Goal: Check status: Check status

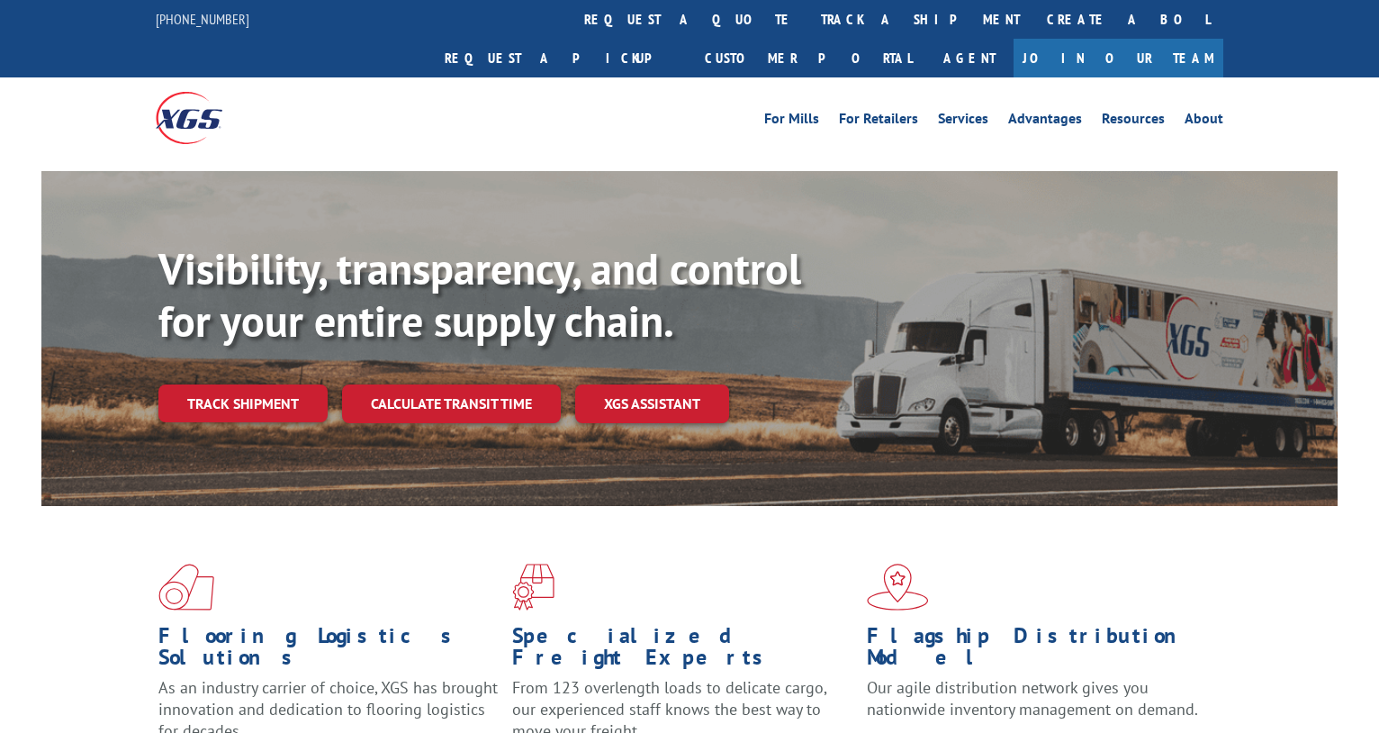
click at [230, 384] on link "Track shipment" at bounding box center [242, 403] width 169 height 38
click at [0, 0] on div "Track Shipment Enter your information below to track your shipment(s). Select c…" at bounding box center [0, 0] width 0 height 0
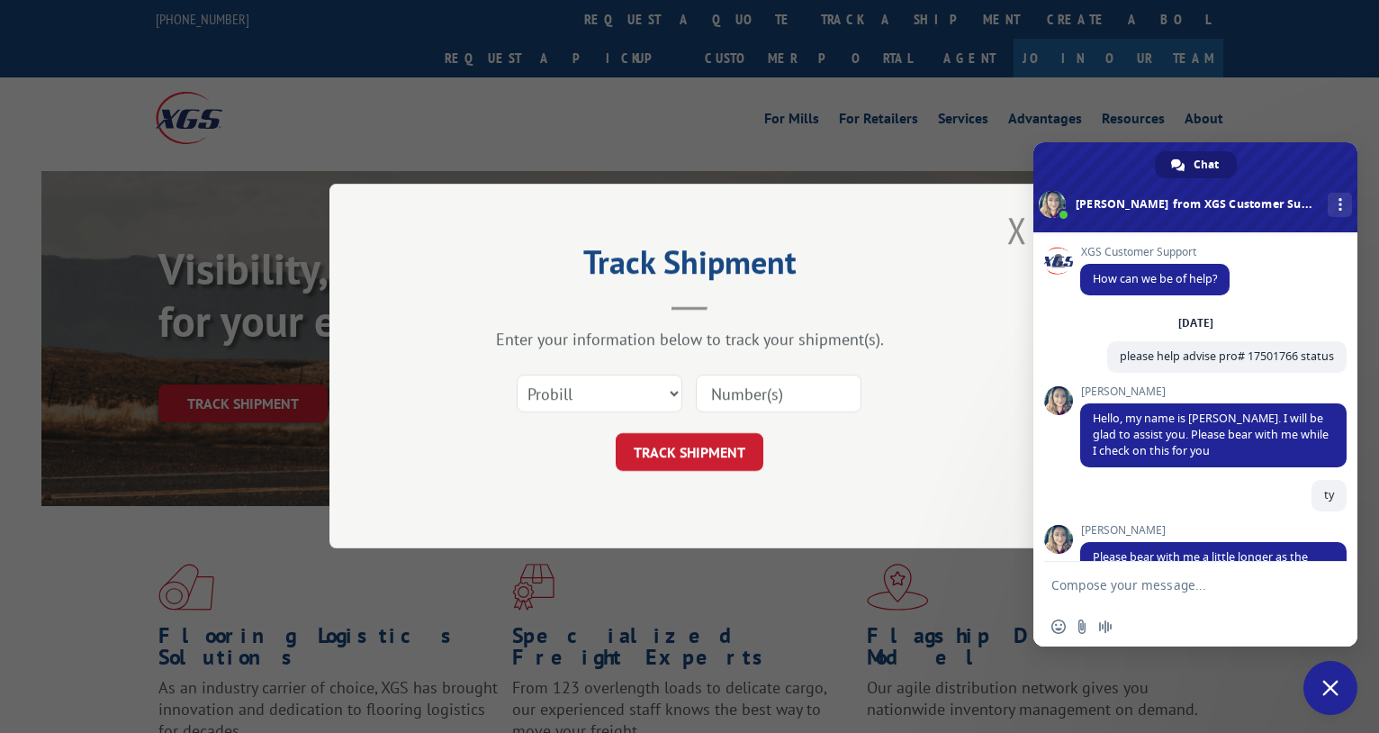
scroll to position [860, 0]
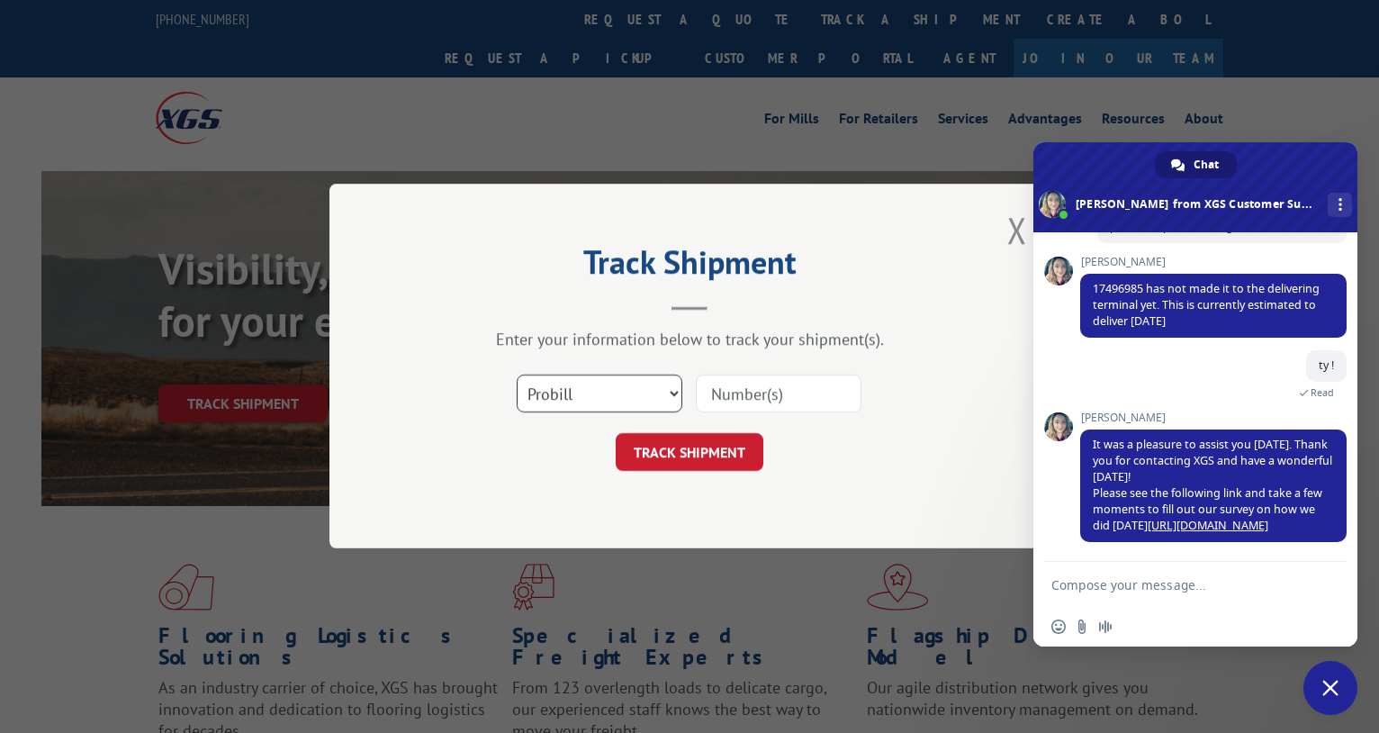
click at [565, 404] on select "Select category... Probill BOL PO" at bounding box center [600, 394] width 166 height 38
select select "bol"
click at [517, 375] on select "Select category... Probill BOL PO" at bounding box center [600, 394] width 166 height 38
drag, startPoint x: 754, startPoint y: 391, endPoint x: 707, endPoint y: 426, distance: 59.2
click at [754, 391] on input at bounding box center [779, 394] width 166 height 38
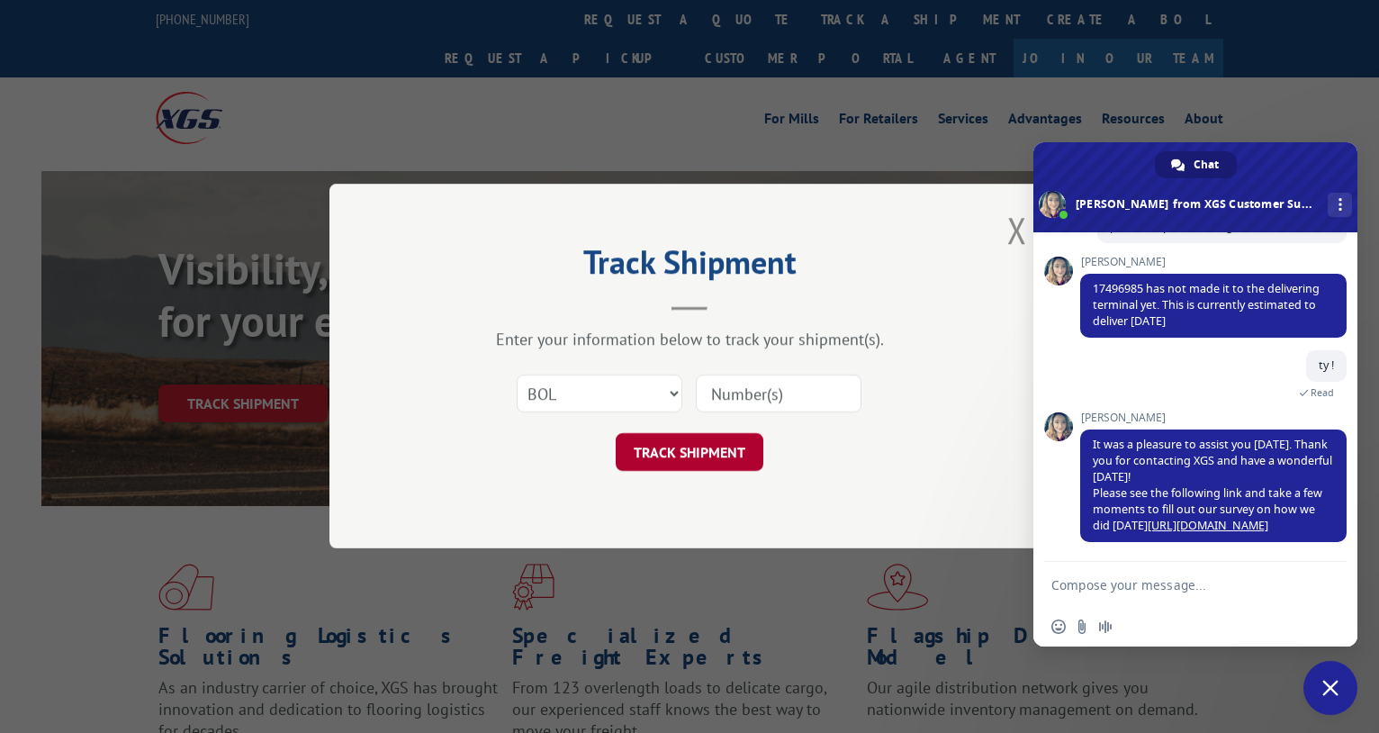
click at [685, 439] on button "TRACK SHIPMENT" at bounding box center [690, 453] width 148 height 38
paste input "GYY620272715"
type input "GYY620272715"
click at [684, 440] on button "TRACK SHIPMENT" at bounding box center [690, 453] width 148 height 38
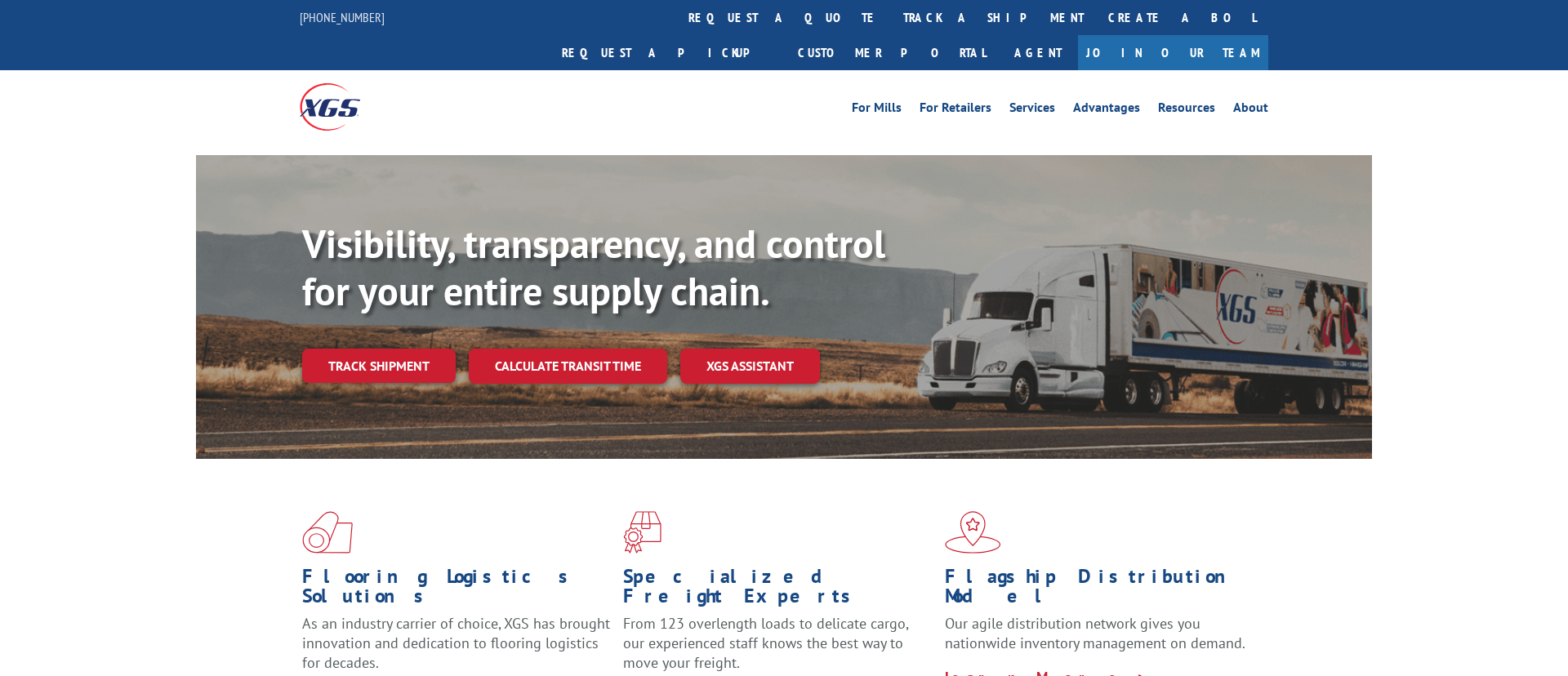
click at [272, 340] on div "Visibility, transparency, and control for your entire supply chain. Track shipm…" at bounding box center [784, 323] width 1175 height 336
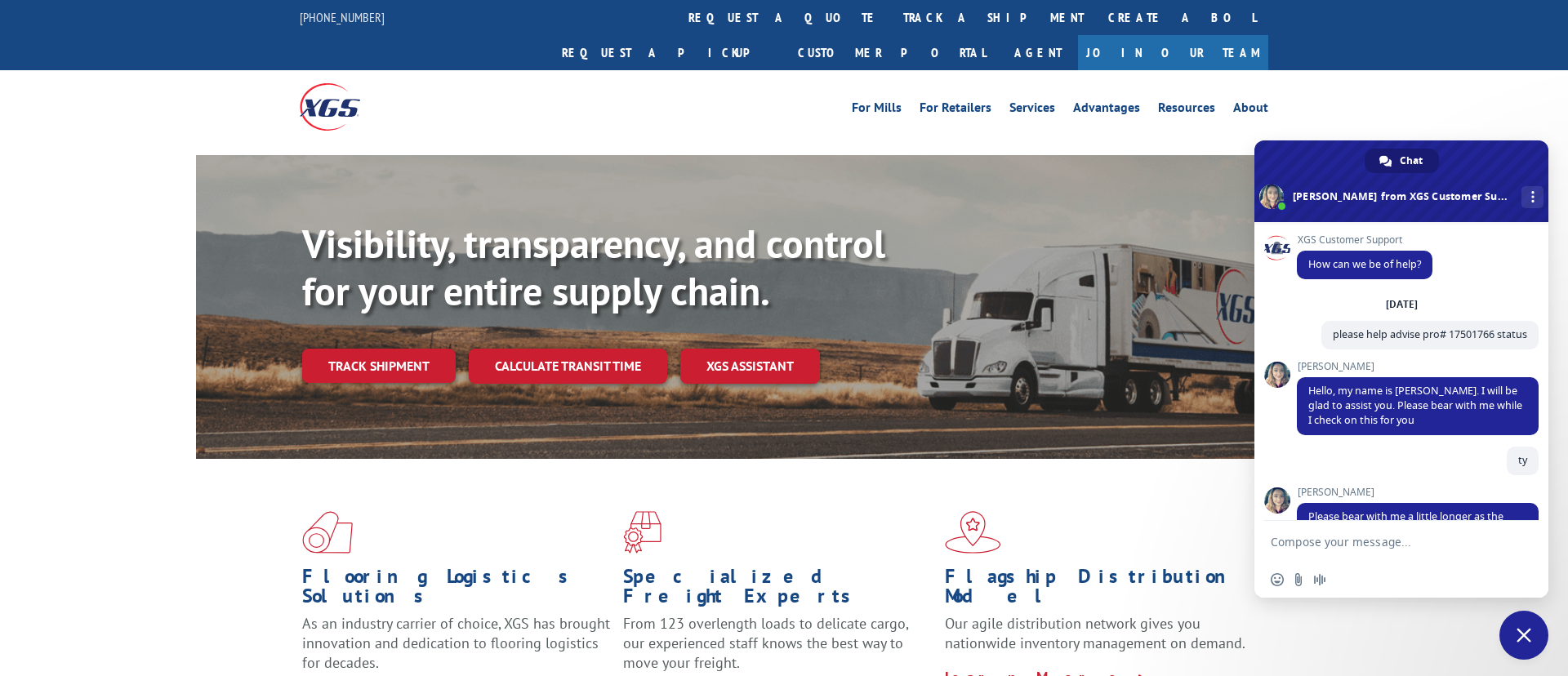
scroll to position [780, 0]
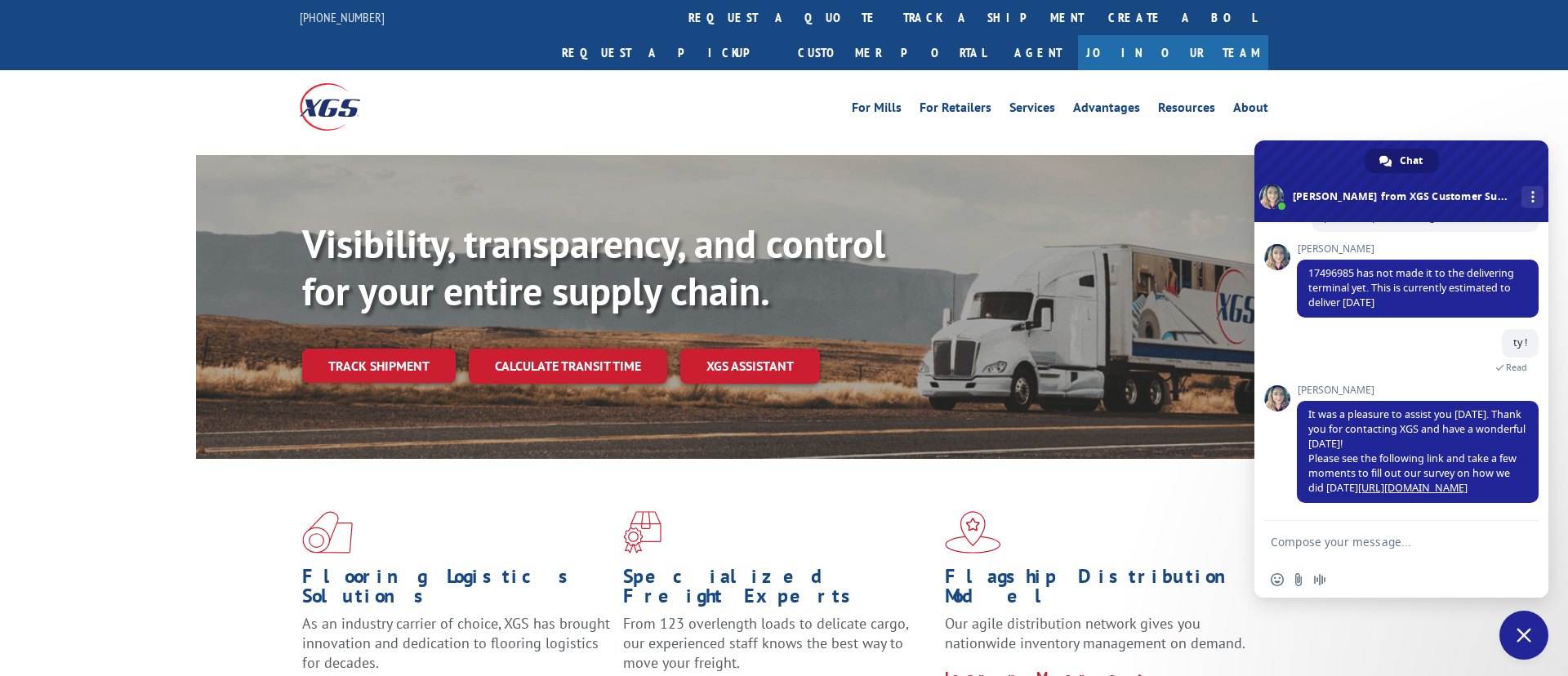
click at [332, 350] on div "Visibility, transparency, and control for your entire supply chain. Track shipm…" at bounding box center [836, 334] width 1069 height 228
drag, startPoint x: 347, startPoint y: 343, endPoint x: 516, endPoint y: 356, distance: 169.5
click at [347, 348] on link "Track shipment" at bounding box center [378, 366] width 153 height 34
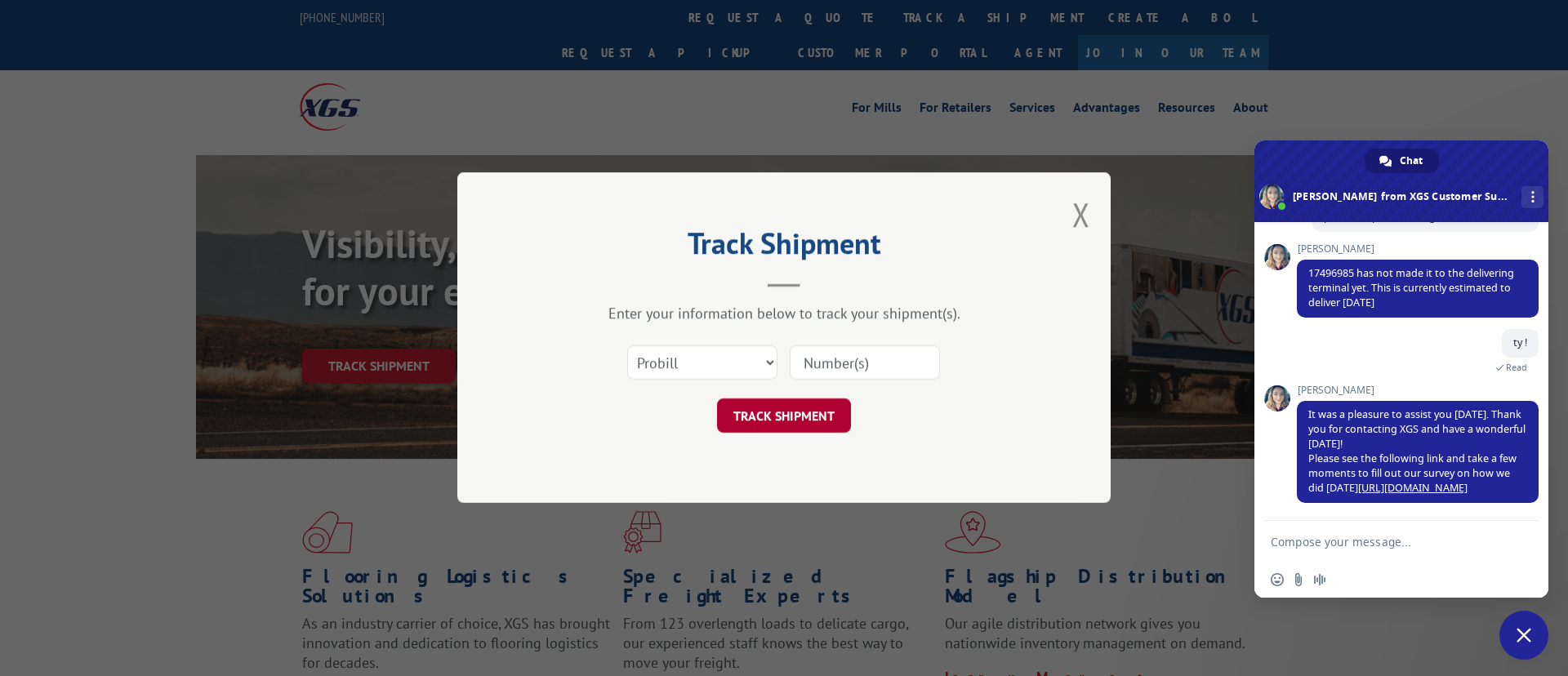
drag, startPoint x: 862, startPoint y: 366, endPoint x: 799, endPoint y: 413, distance: 78.6
click at [857, 366] on input at bounding box center [865, 364] width 151 height 34
paste input "17009382"
type input "17009382"
click at [798, 413] on button "TRACK SHIPMENT" at bounding box center [784, 416] width 134 height 34
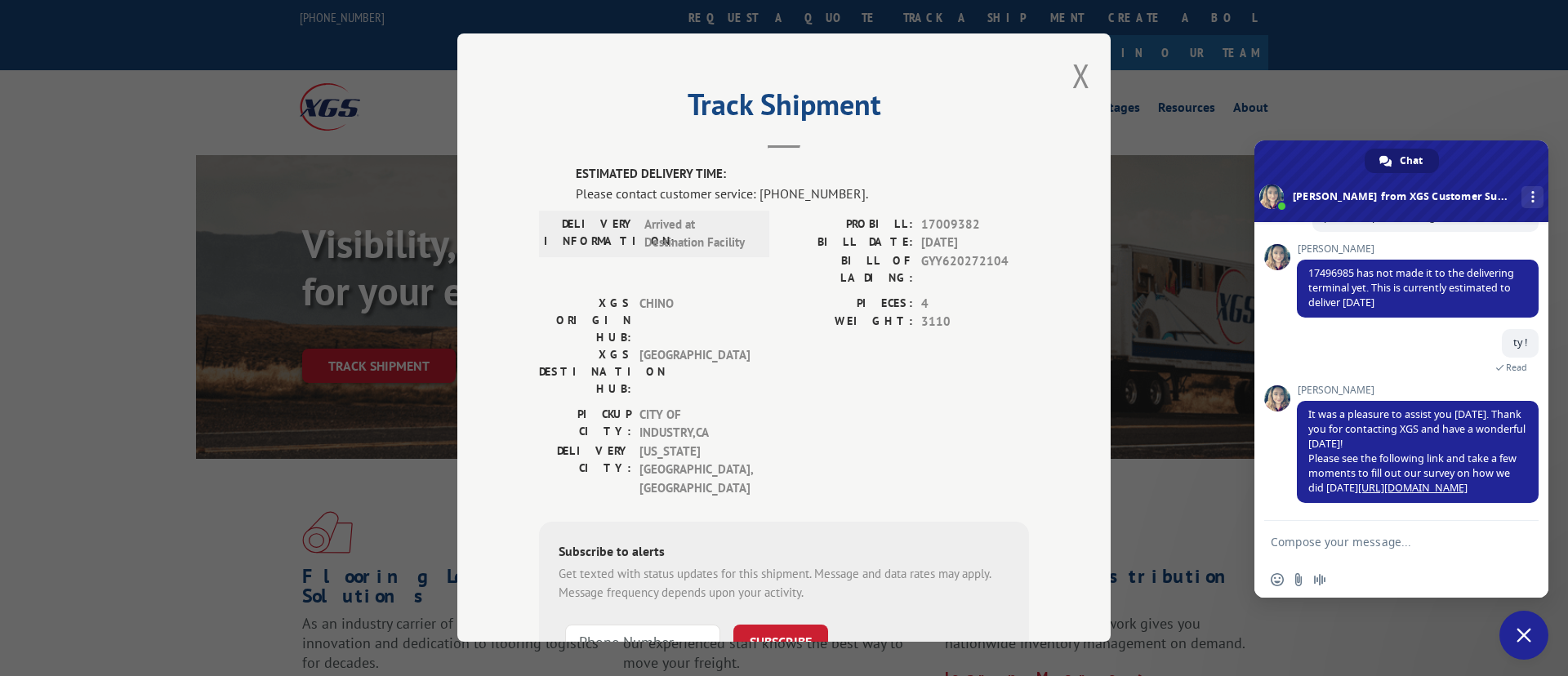
click at [1329, 536] on textarea "Compose your message..." at bounding box center [1385, 541] width 229 height 41
type textarea "p"
type textarea "please advise pro 17009382 status"
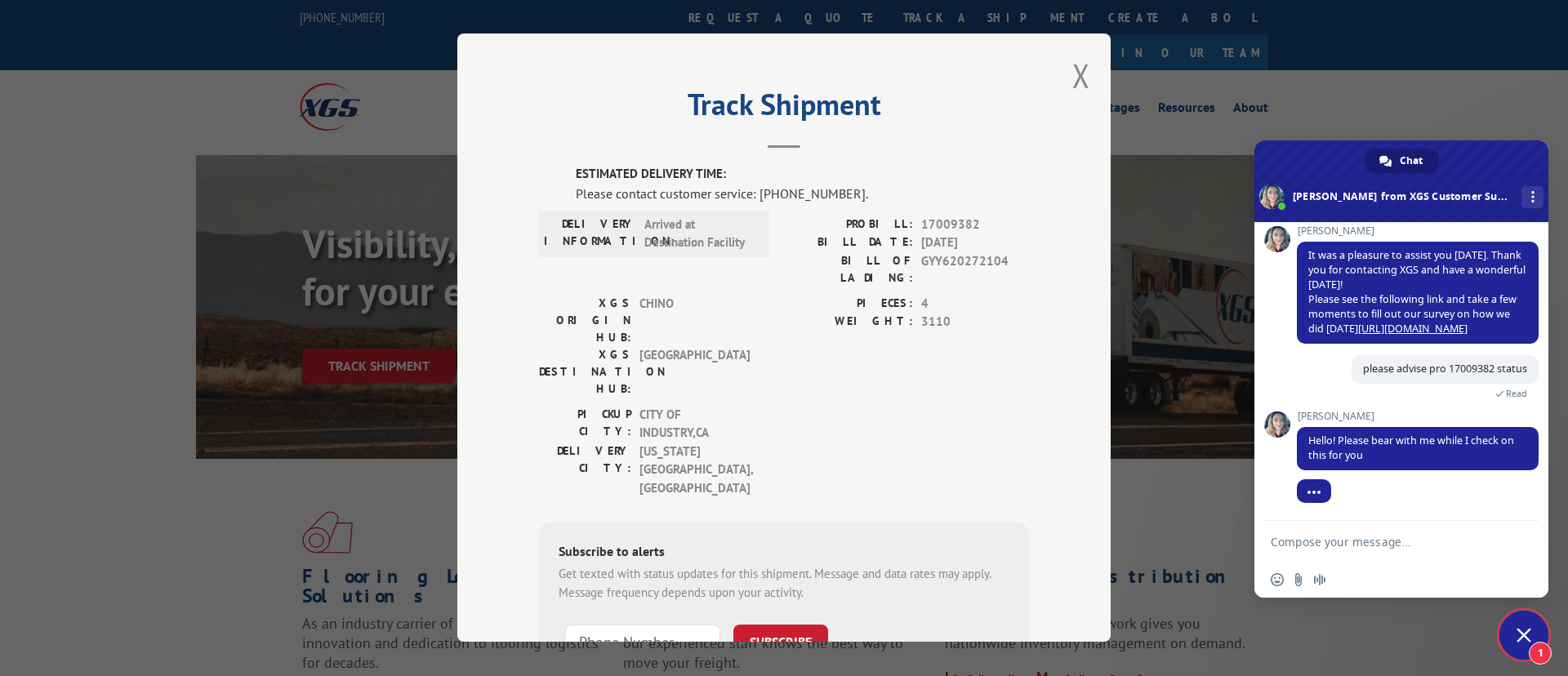
scroll to position [939, 0]
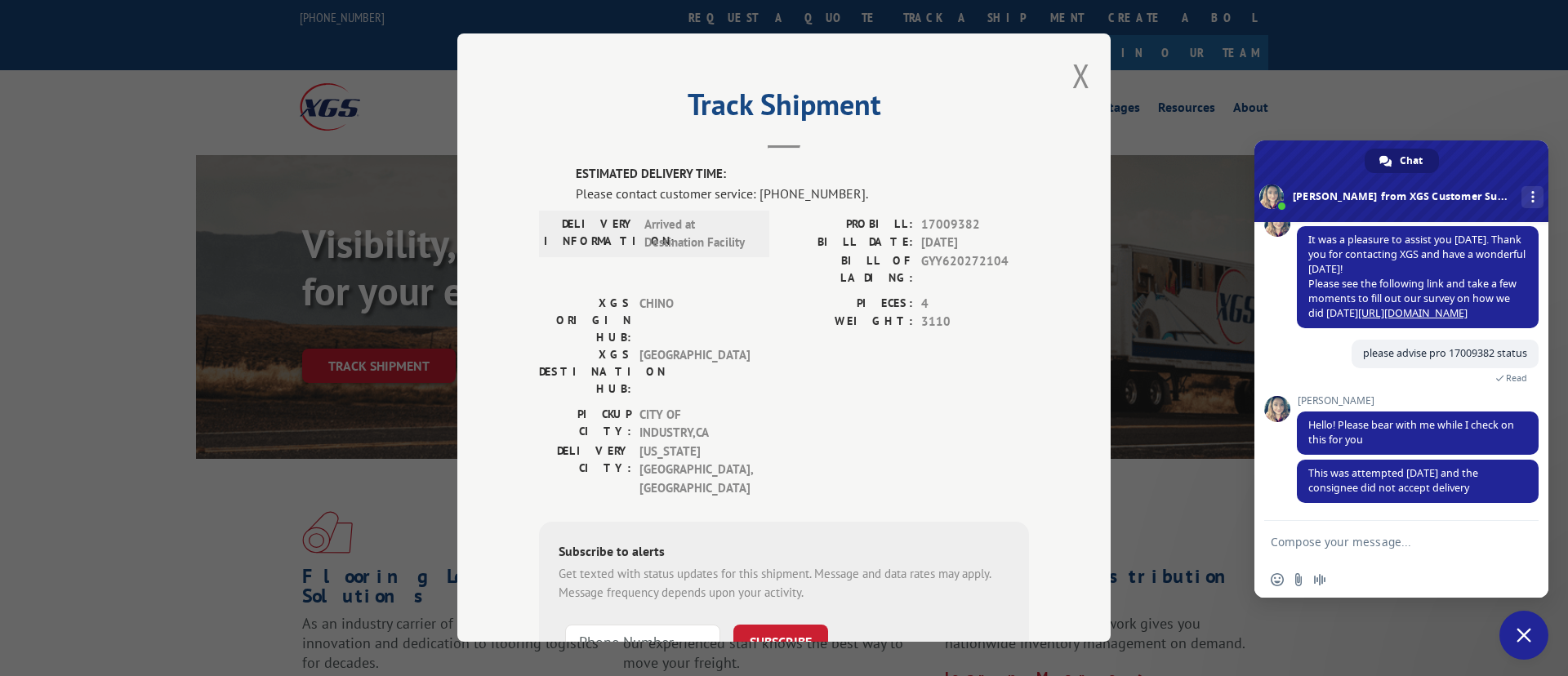
click at [1413, 545] on textarea "Compose your message..." at bounding box center [1385, 541] width 229 height 41
type textarea "i was calling early they are deliverying now"
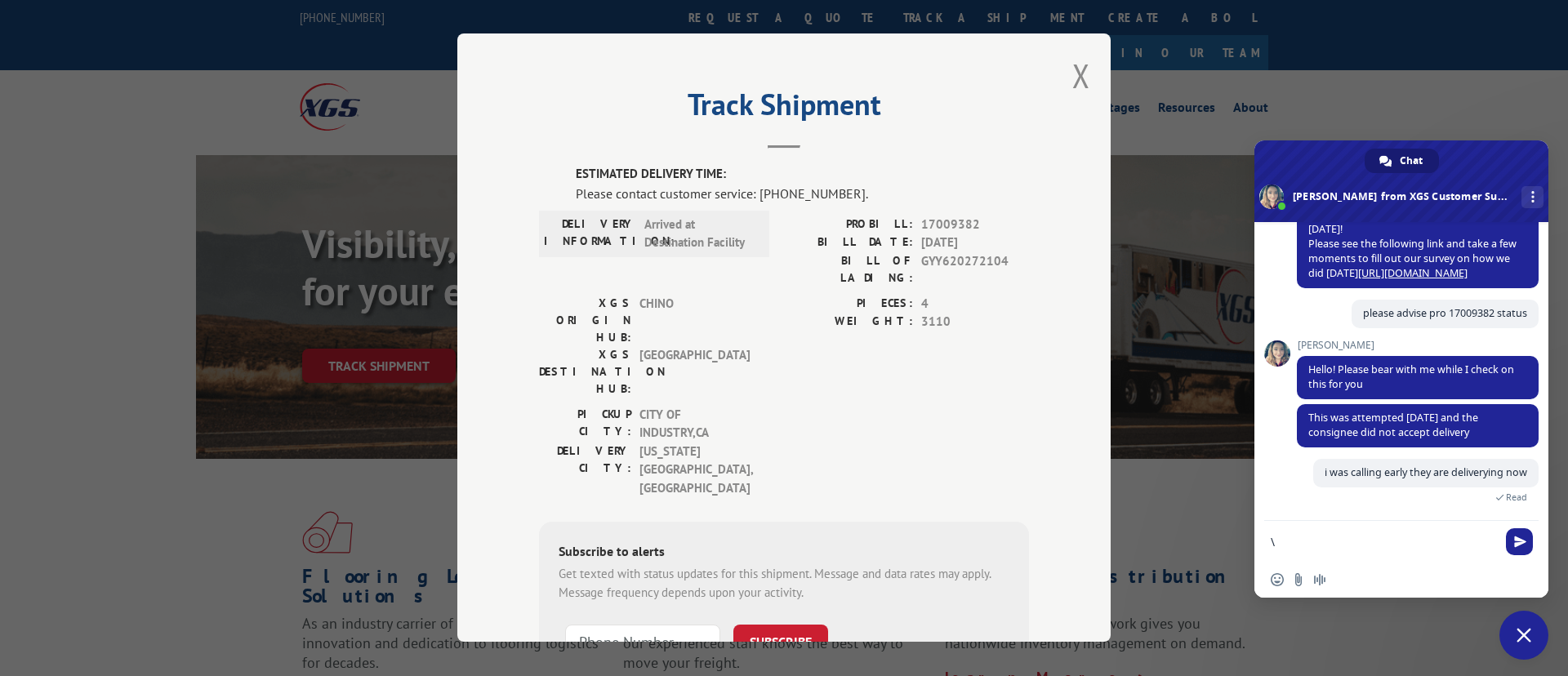
scroll to position [1012, 0]
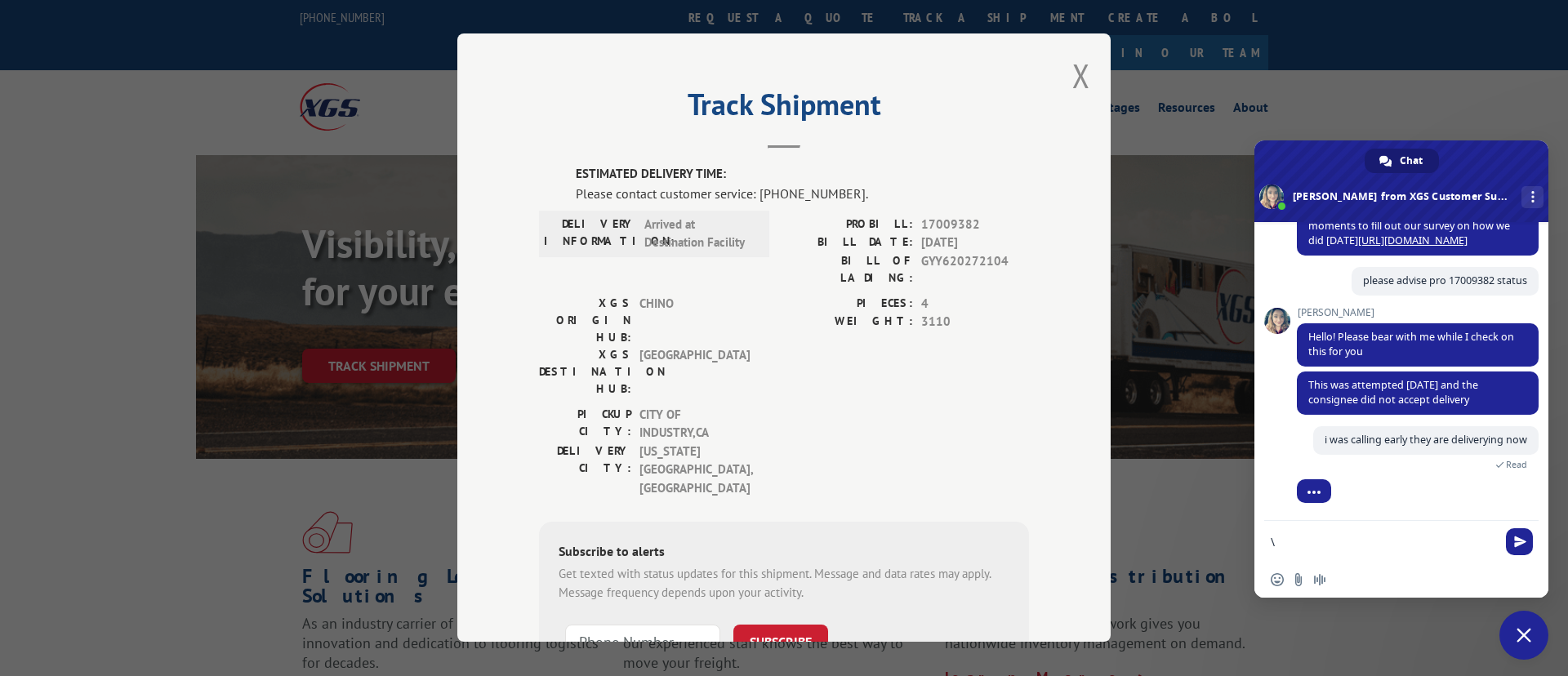
type textarea "\"
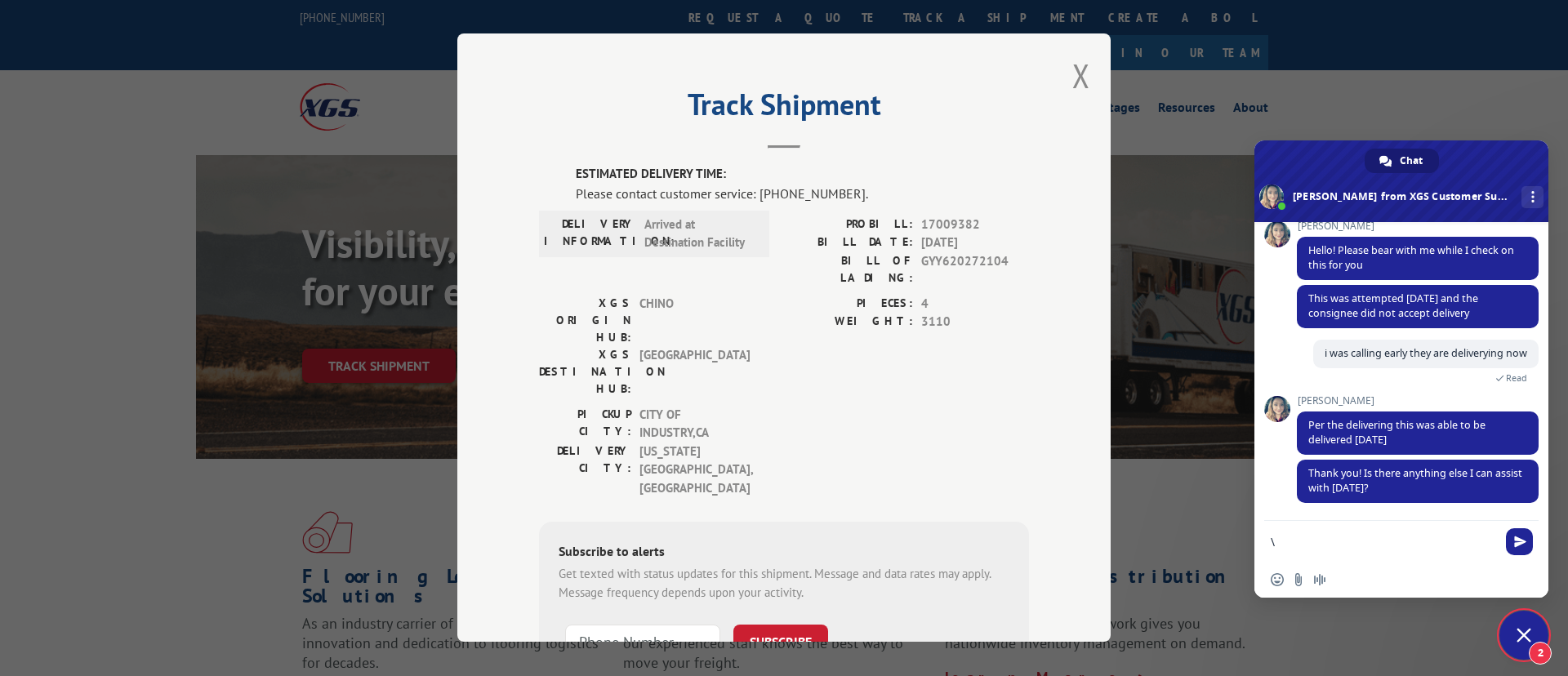
scroll to position [1206, 0]
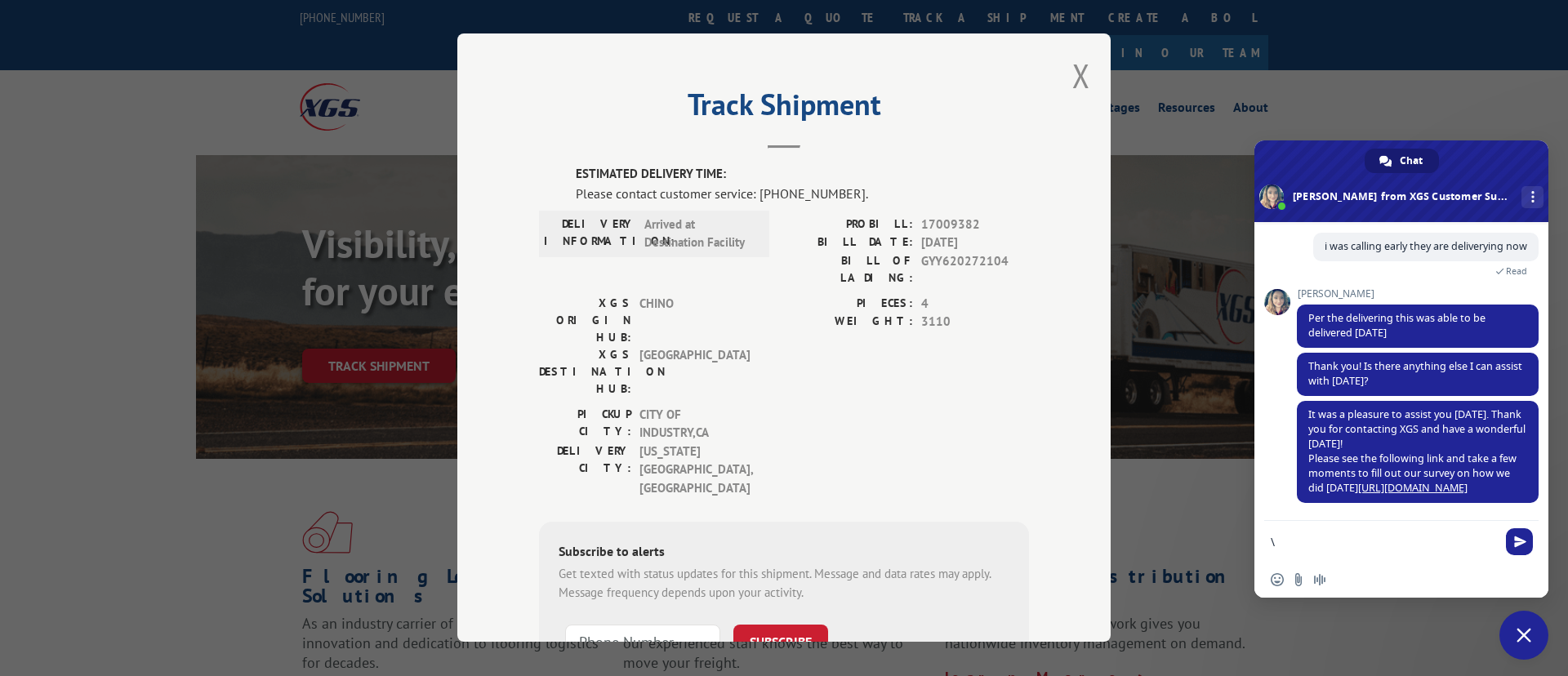
click at [1397, 554] on textarea "\" at bounding box center [1385, 541] width 229 height 41
click at [1380, 554] on textarea "\" at bounding box center [1385, 541] width 229 height 41
type textarea "ty !"
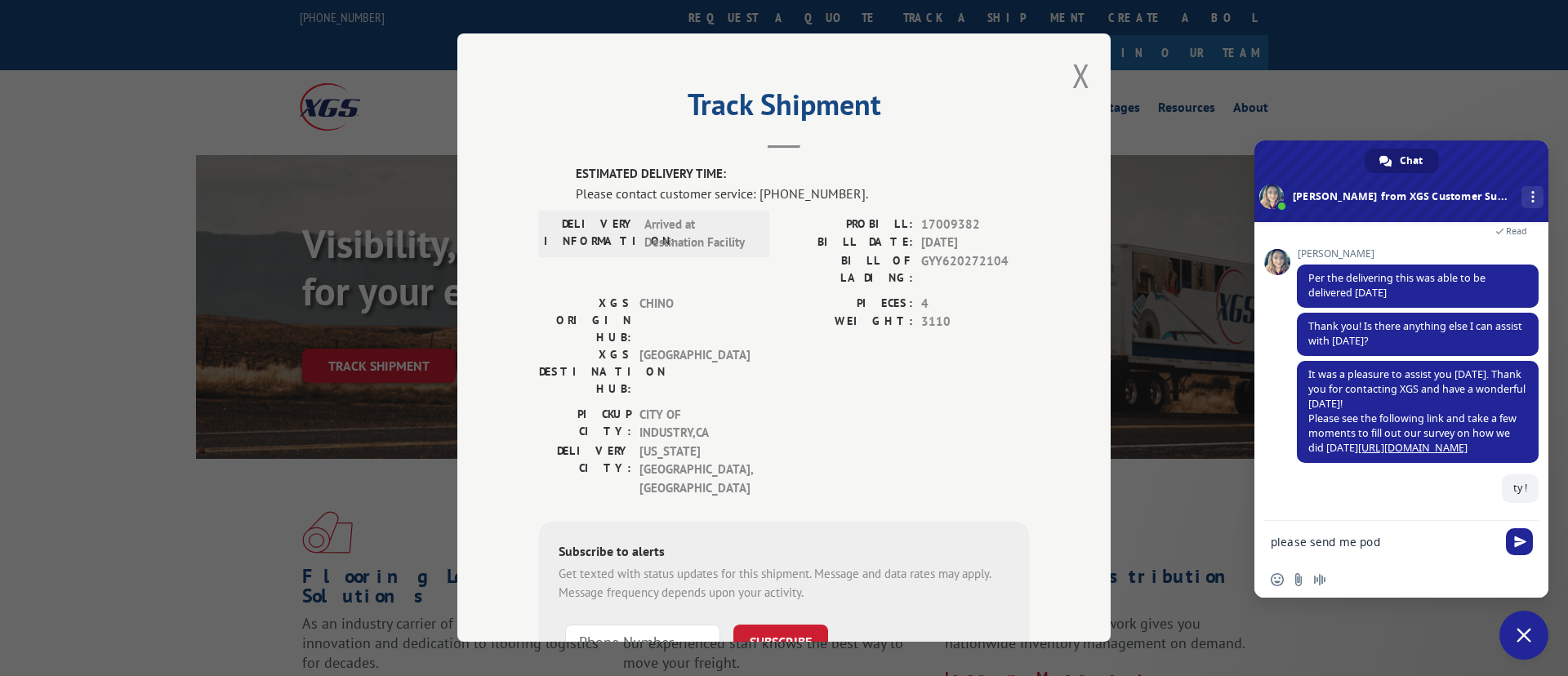
type textarea "please send me pod"
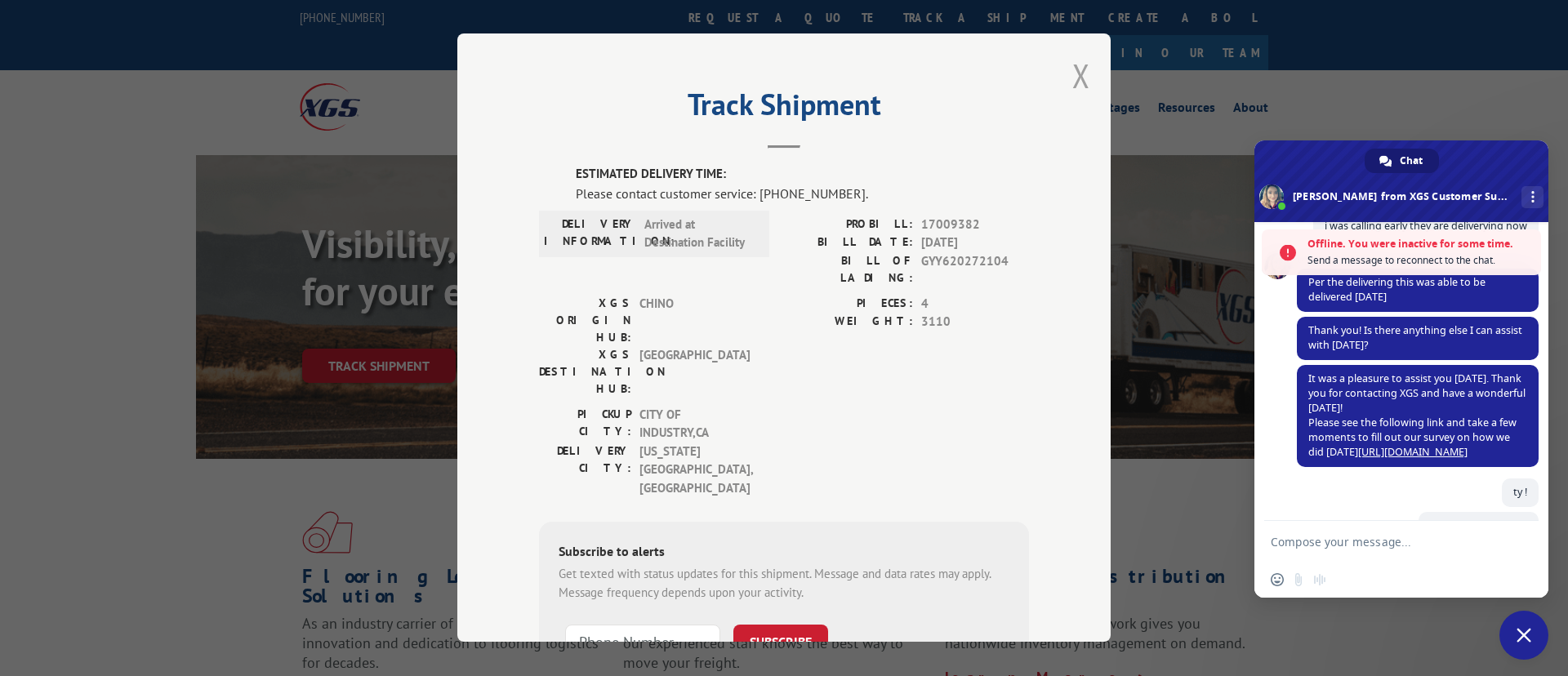
scroll to position [1395, 0]
